Goal: Information Seeking & Learning: Learn about a topic

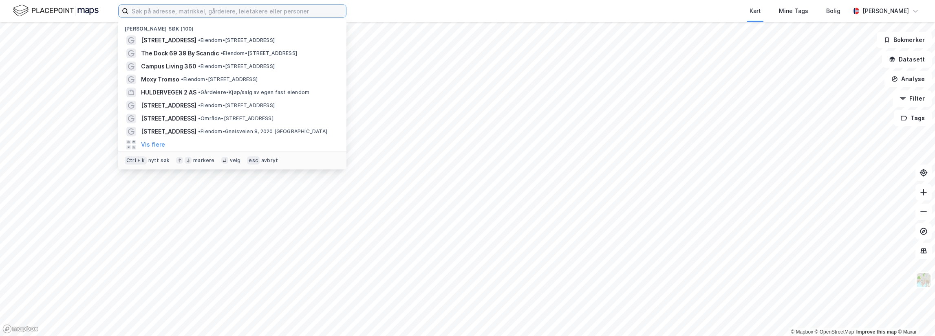
click at [150, 11] on input at bounding box center [237, 11] width 218 height 12
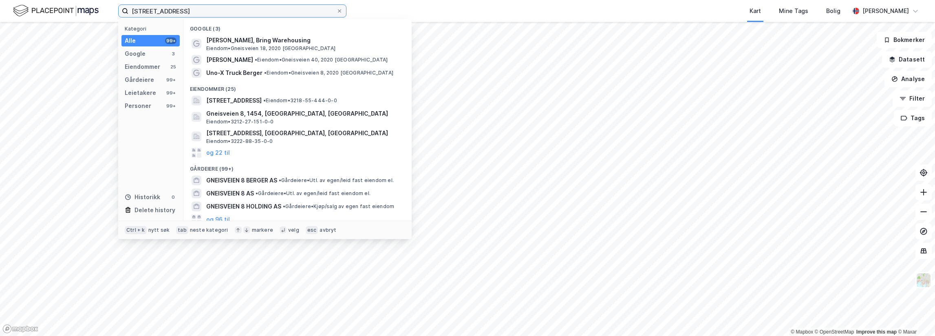
drag, startPoint x: 173, startPoint y: 10, endPoint x: 209, endPoint y: 8, distance: 36.8
click at [209, 8] on input "[STREET_ADDRESS]" at bounding box center [232, 11] width 208 height 12
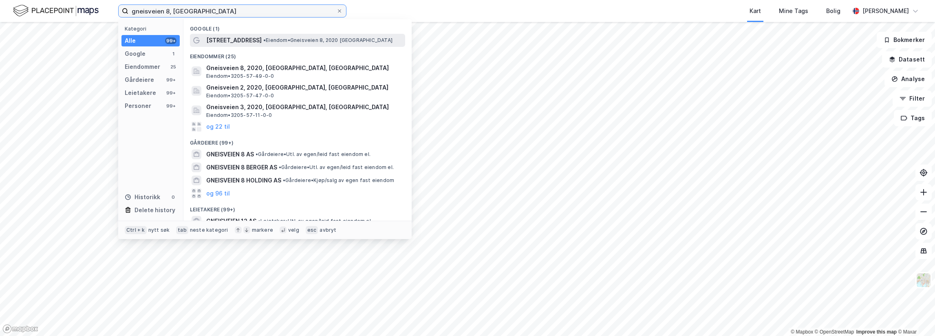
type input "gneisveien 8, [GEOGRAPHIC_DATA]"
click at [251, 44] on div "[STREET_ADDRESS] • Eiendom • Gneisveien 8, 2020 [GEOGRAPHIC_DATA]" at bounding box center [304, 40] width 197 height 10
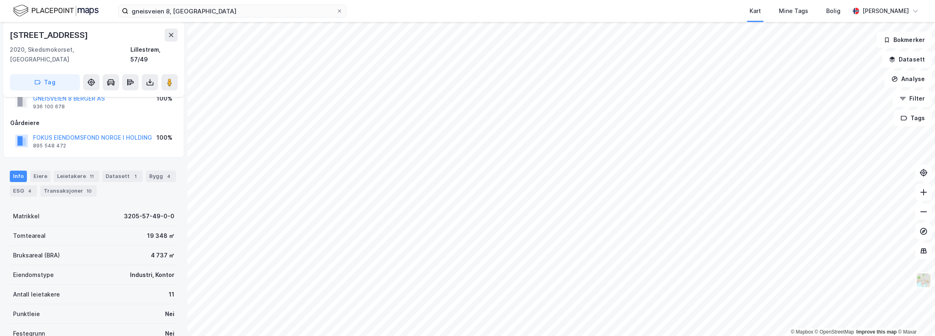
scroll to position [41, 0]
